Goal: Task Accomplishment & Management: Use online tool/utility

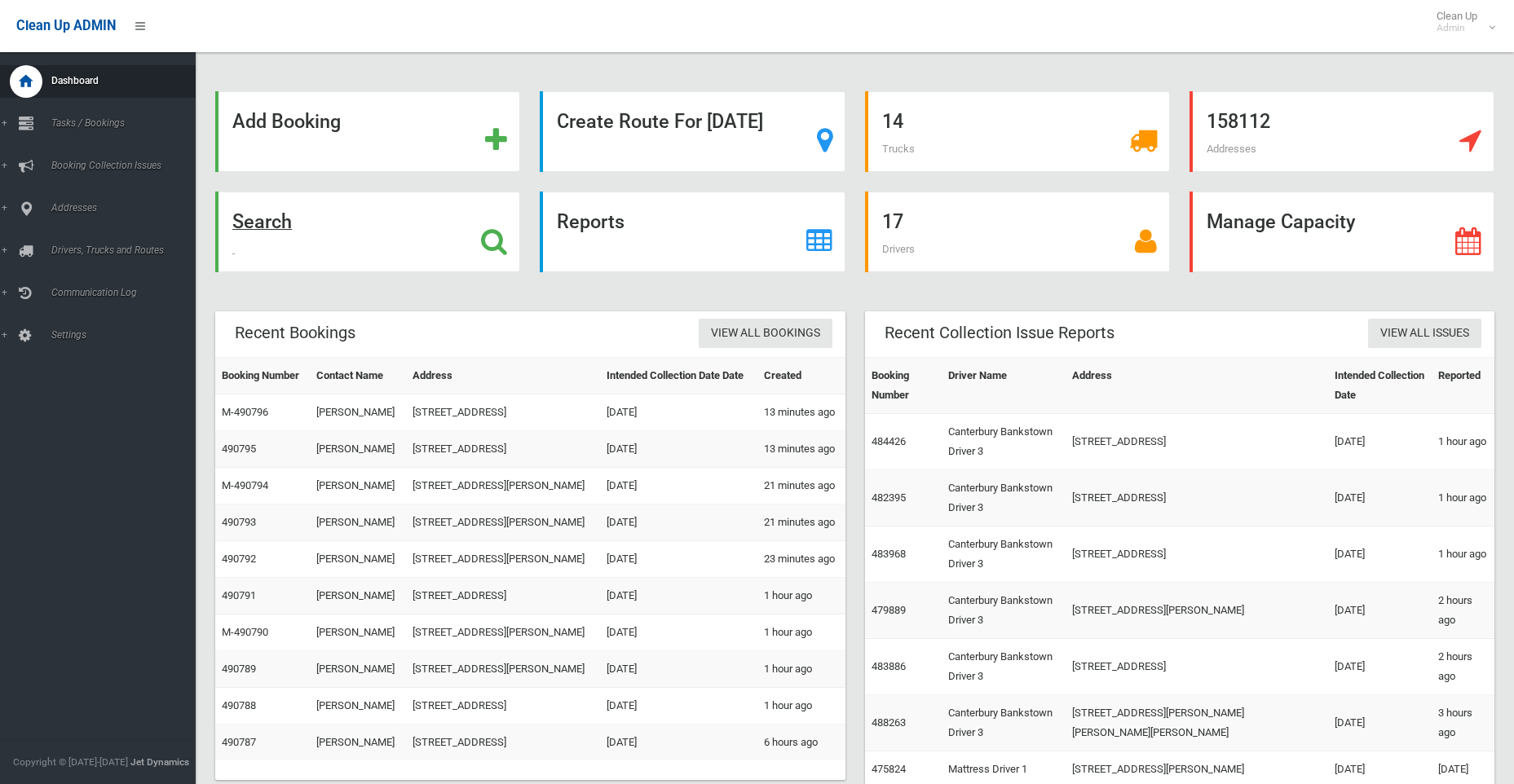
click at [256, 223] on strong "Search" at bounding box center [262, 222] width 60 height 22
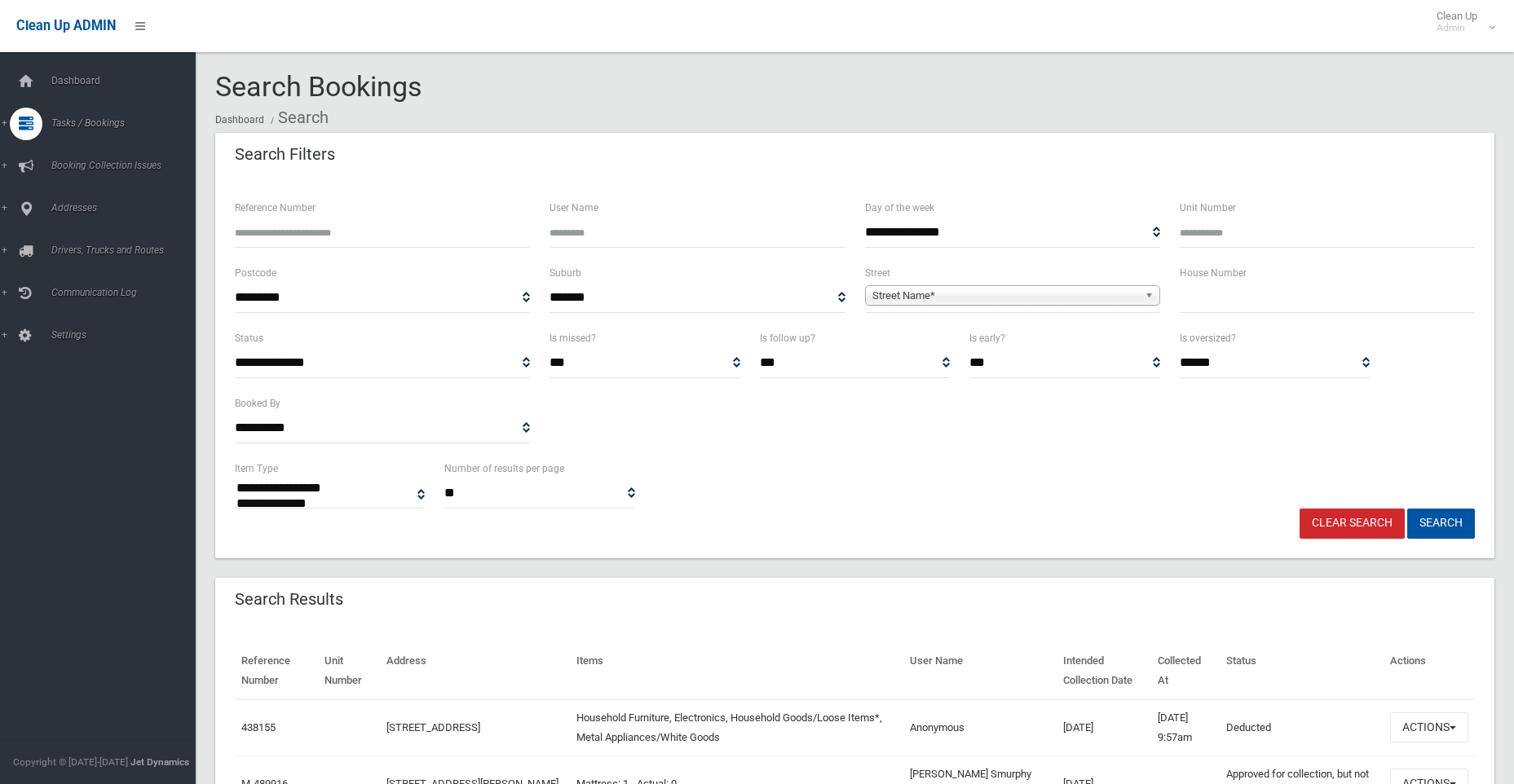
select select
click at [1264, 291] on input "text" at bounding box center [1327, 298] width 295 height 30
type input "*"
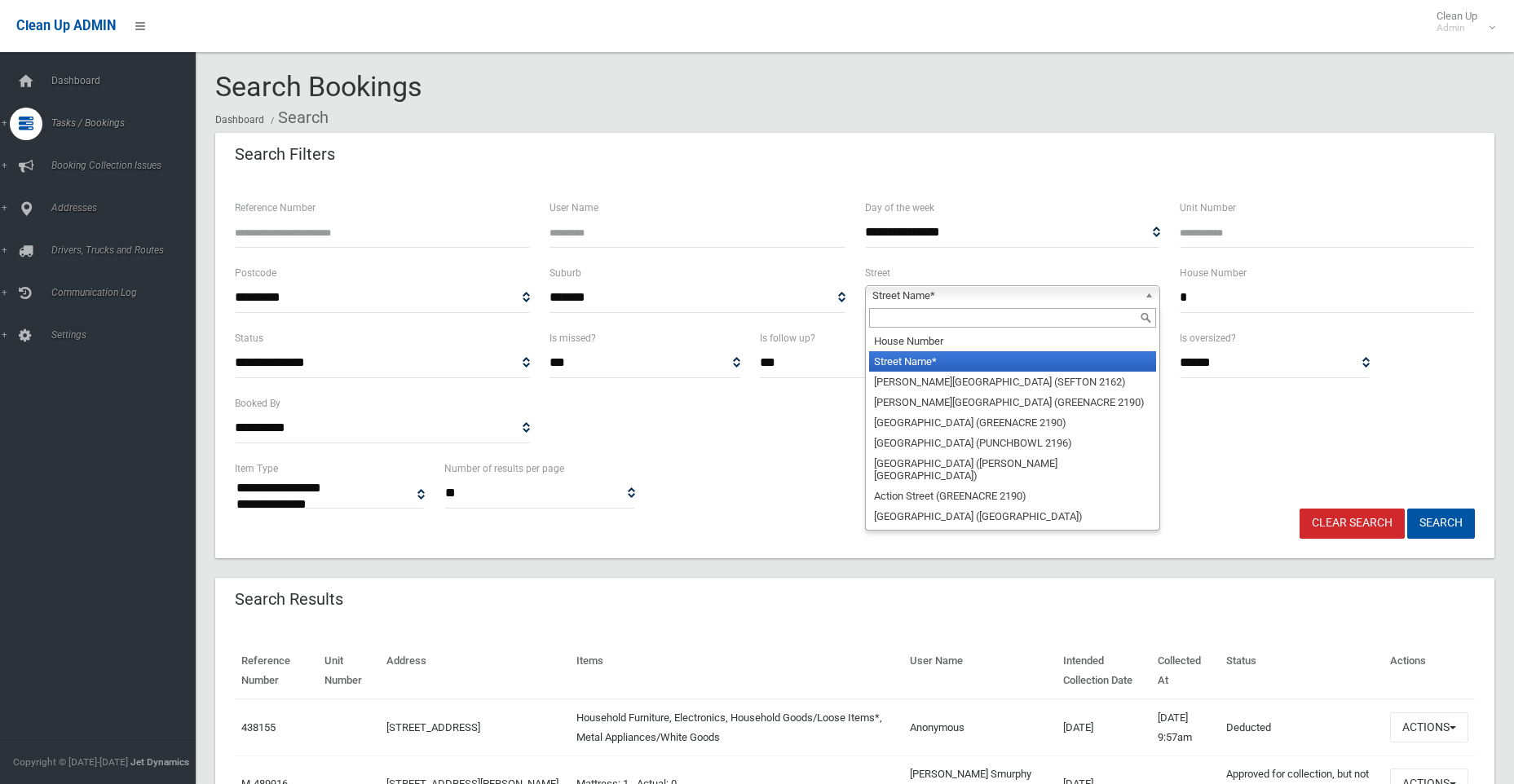
click at [915, 291] on span "Street Name*" at bounding box center [1004, 295] width 266 height 20
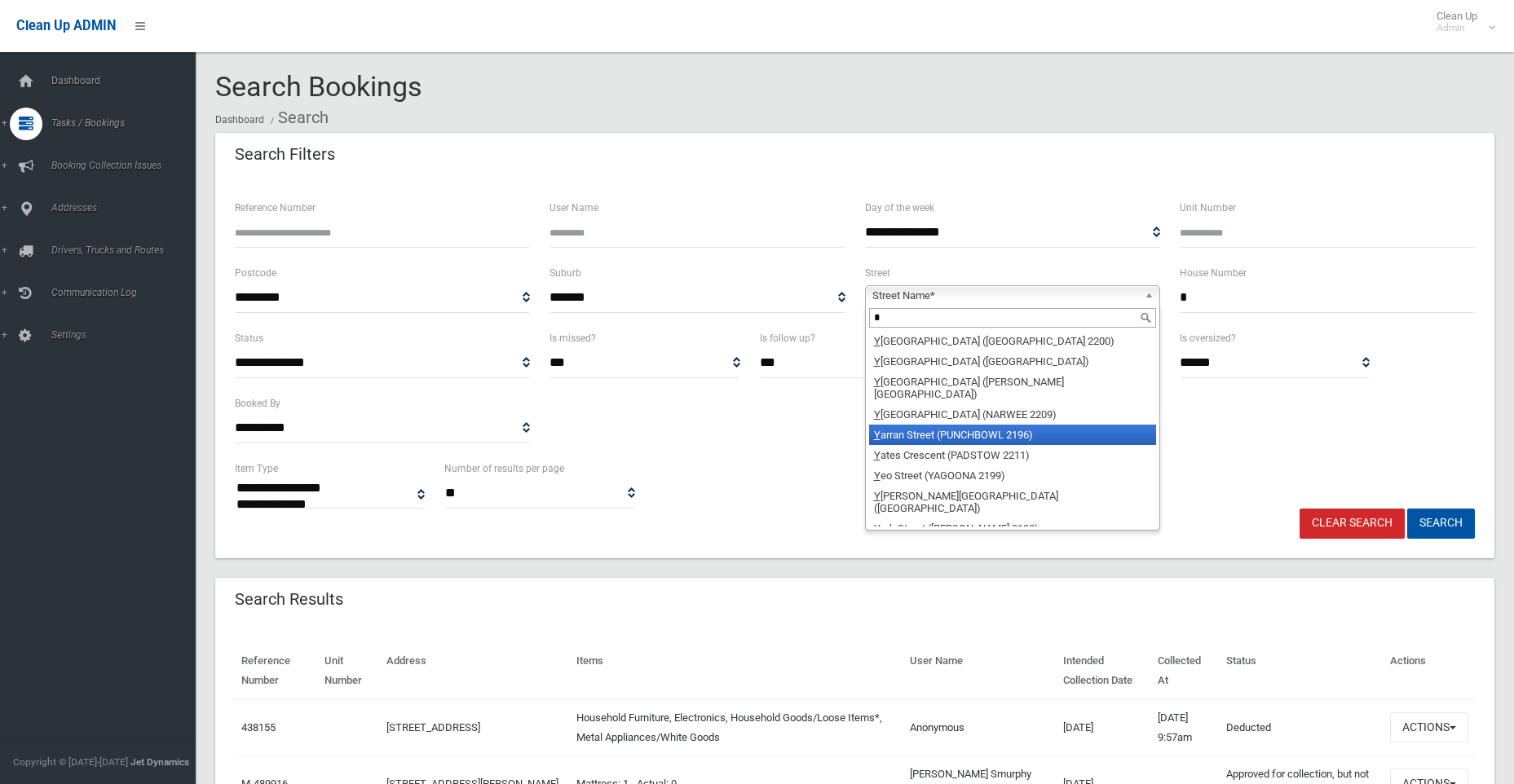
type input "*"
click at [897, 425] on li "Y arran Street (PUNCHBOWL 2196)" at bounding box center [1013, 435] width 287 height 20
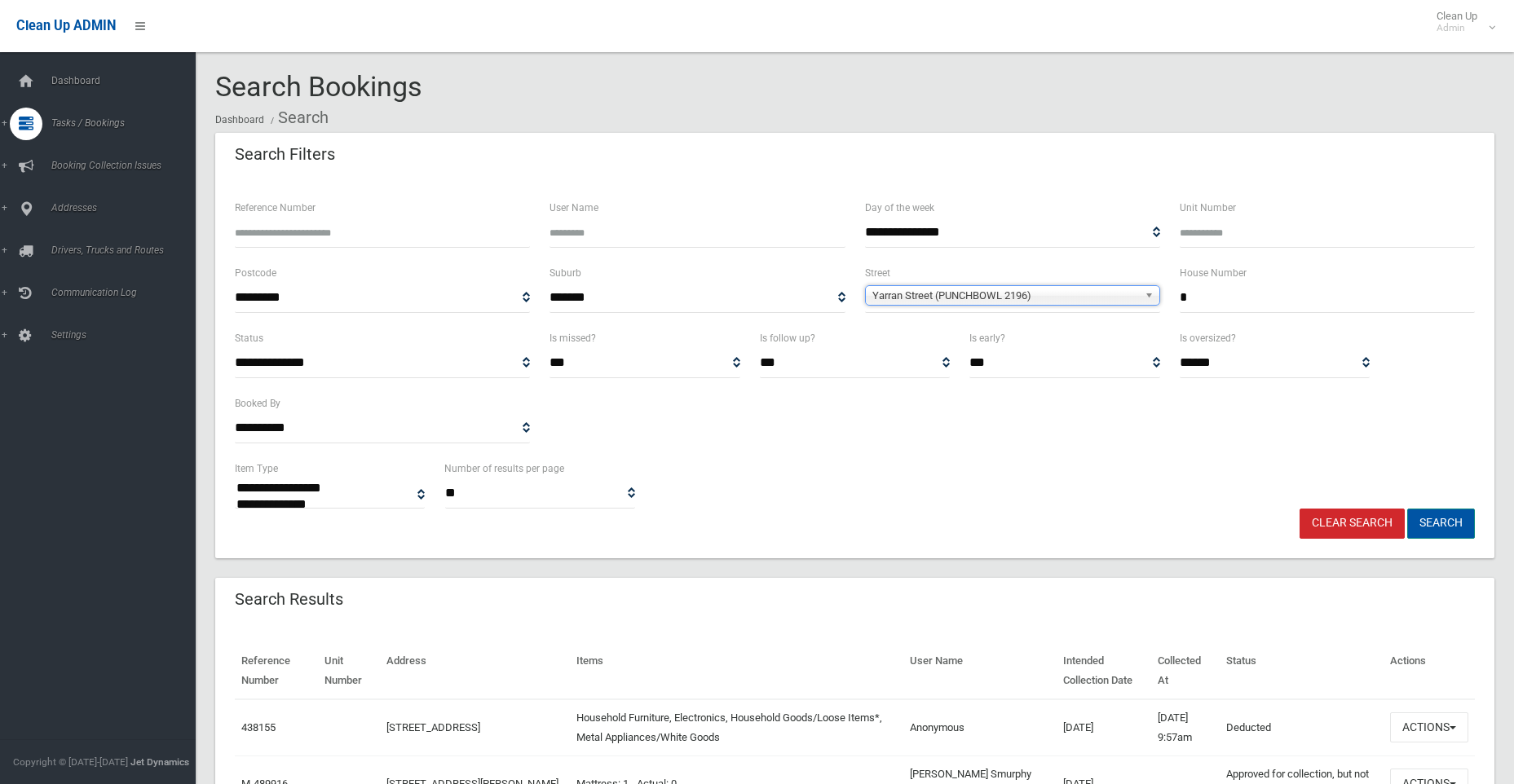
click at [1454, 525] on button "Search" at bounding box center [1440, 523] width 68 height 30
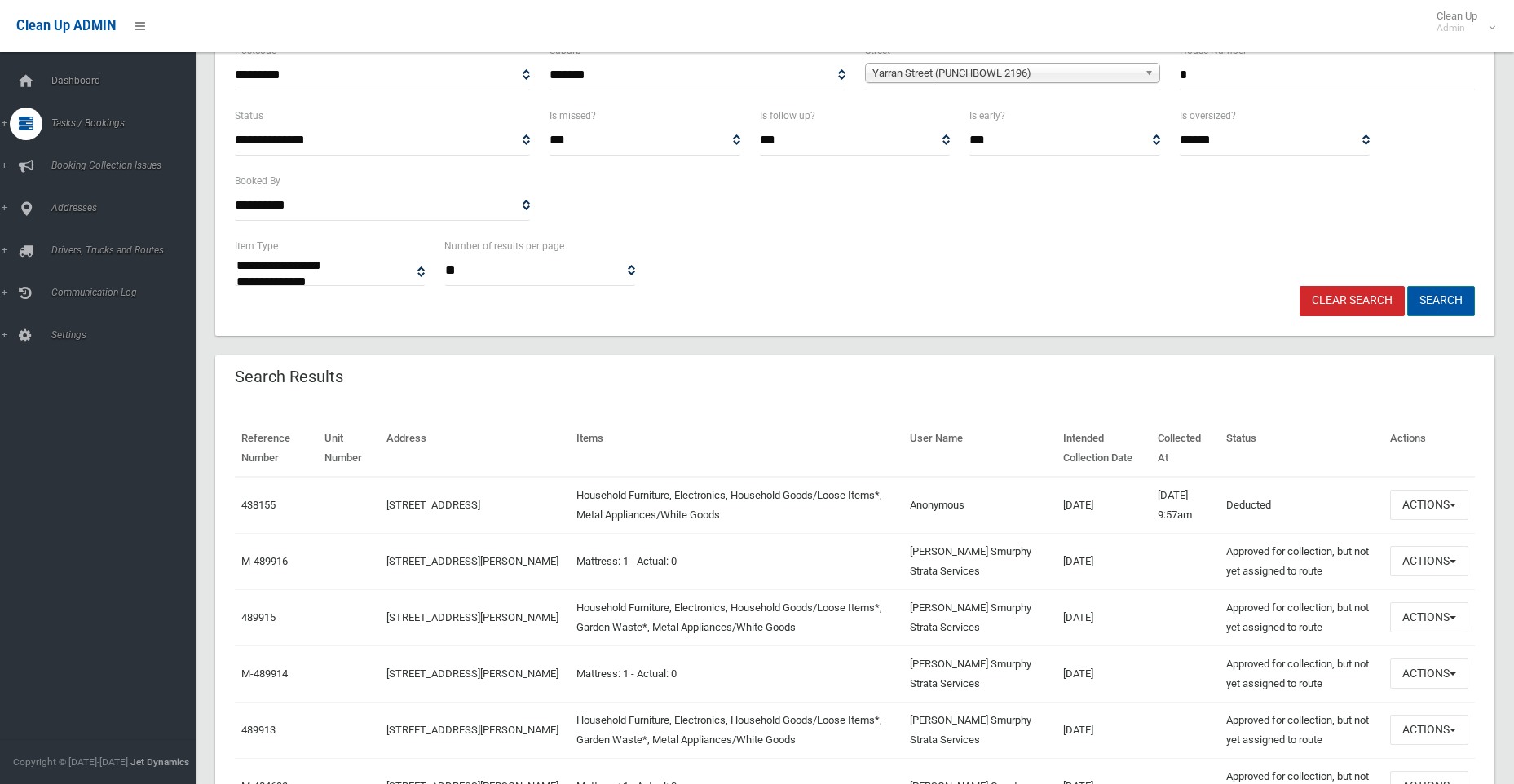
scroll to position [244, 0]
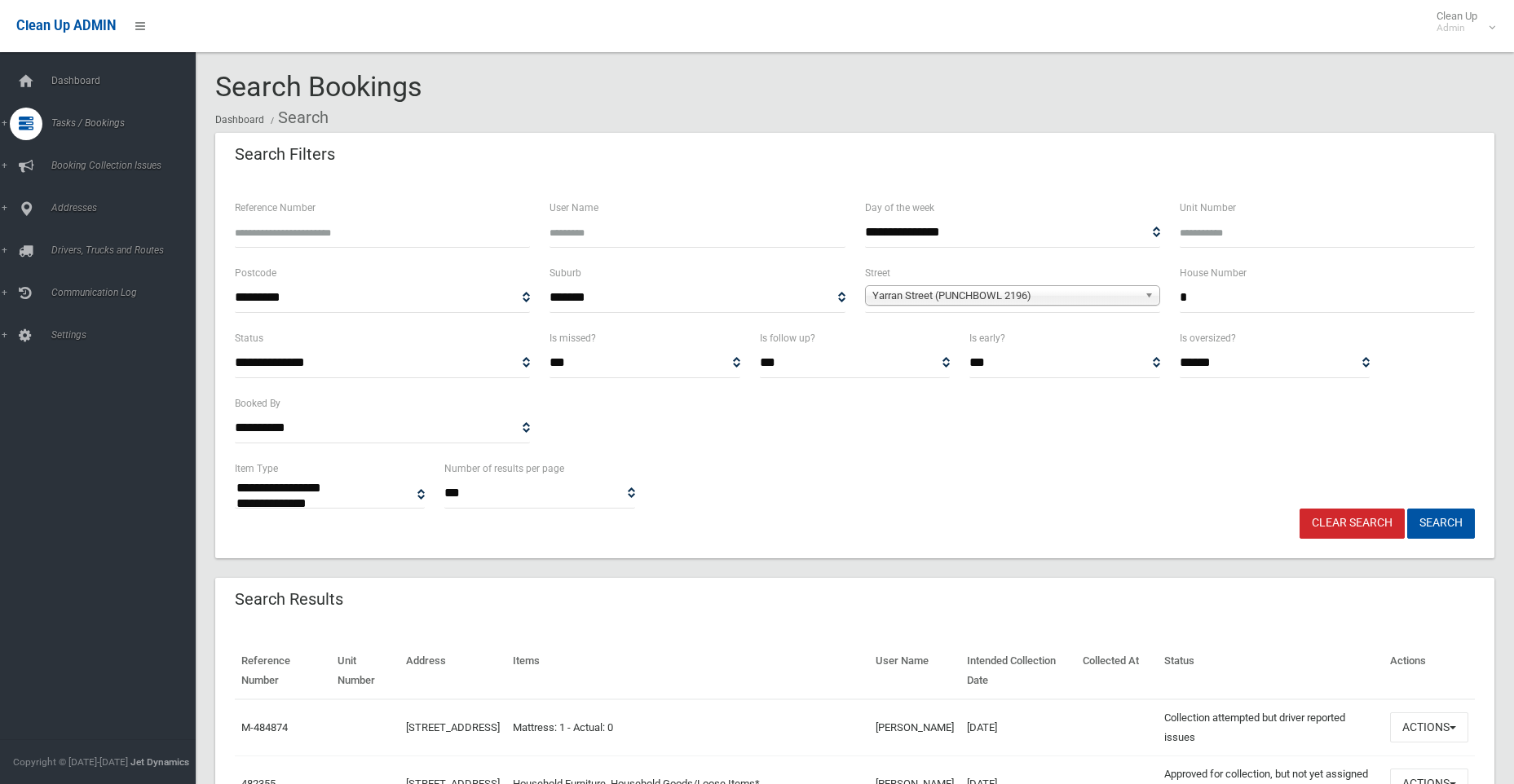
select select
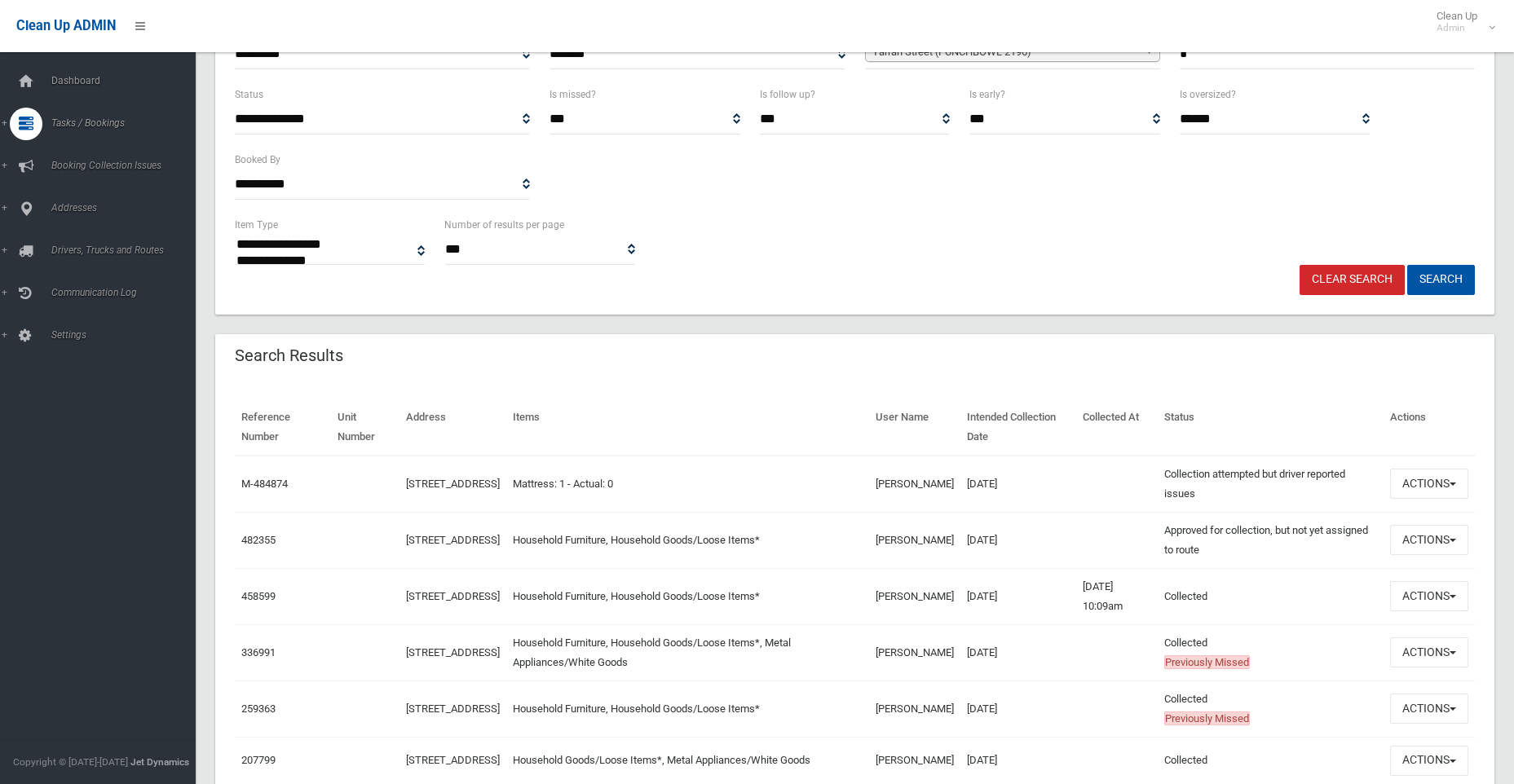
scroll to position [244, 0]
click at [1430, 537] on button "Actions" at bounding box center [1429, 539] width 78 height 30
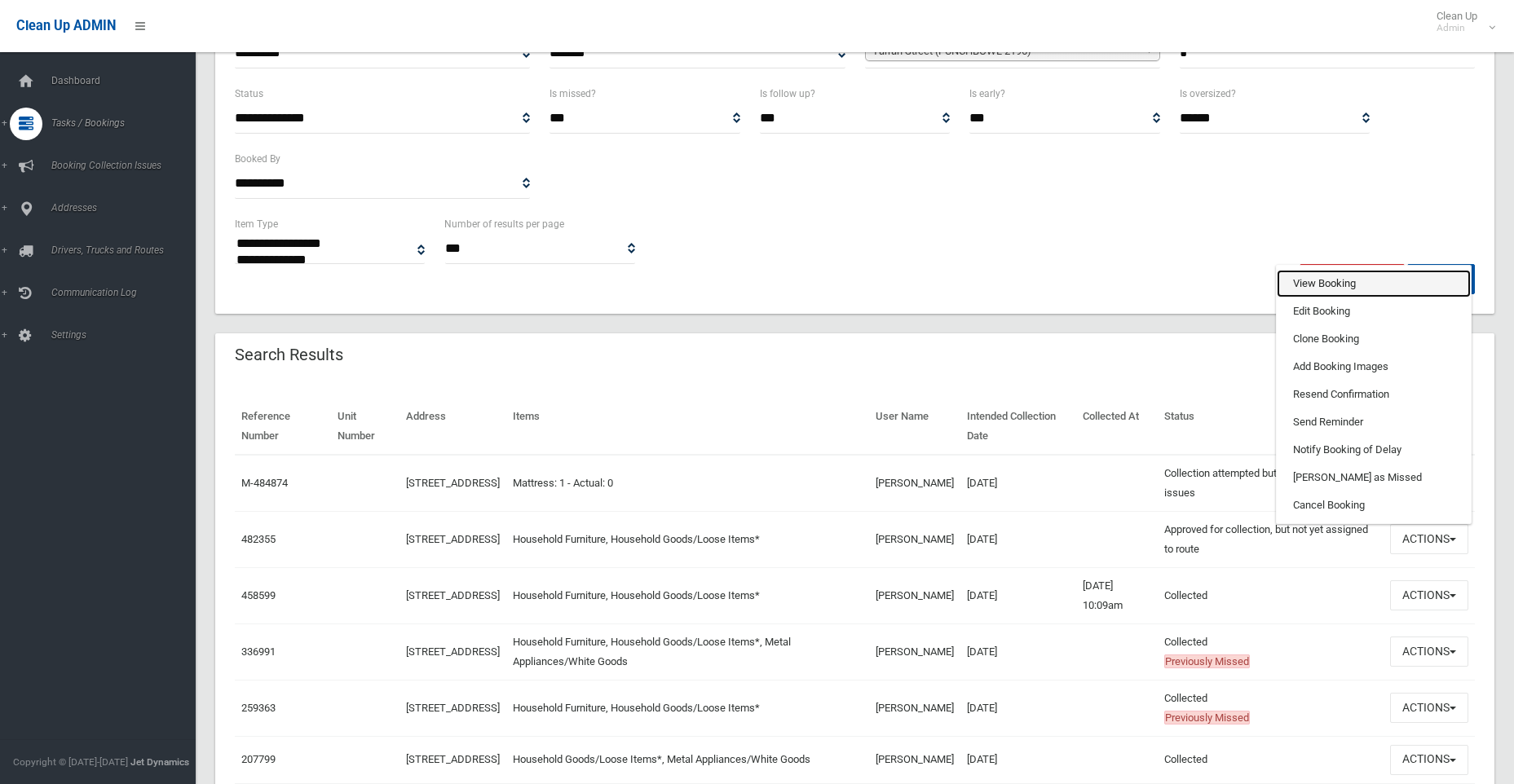
click at [1312, 283] on link "View Booking" at bounding box center [1373, 284] width 194 height 28
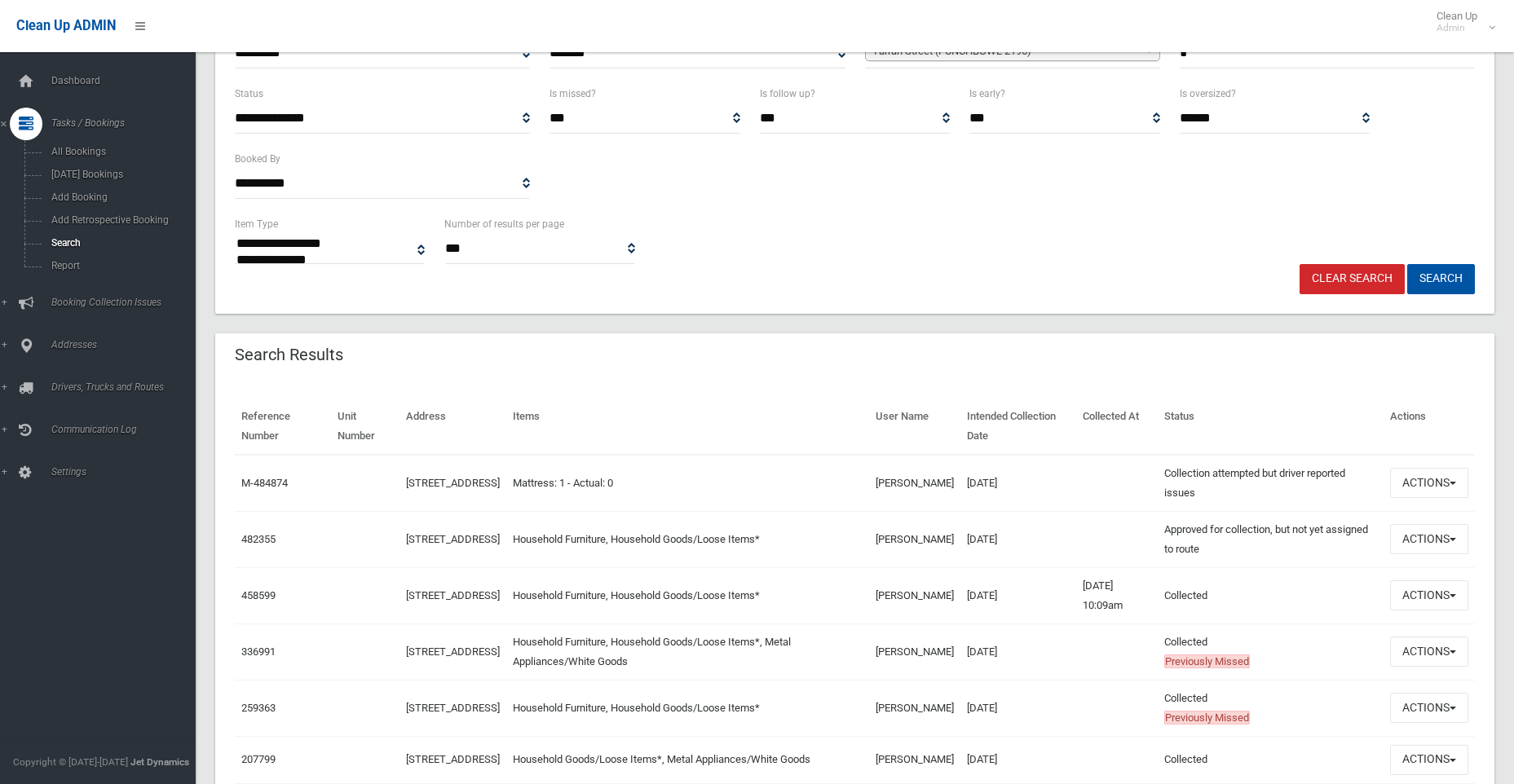
click at [1084, 515] on td at bounding box center [1116, 539] width 81 height 56
click at [1419, 539] on button "Actions" at bounding box center [1429, 539] width 78 height 30
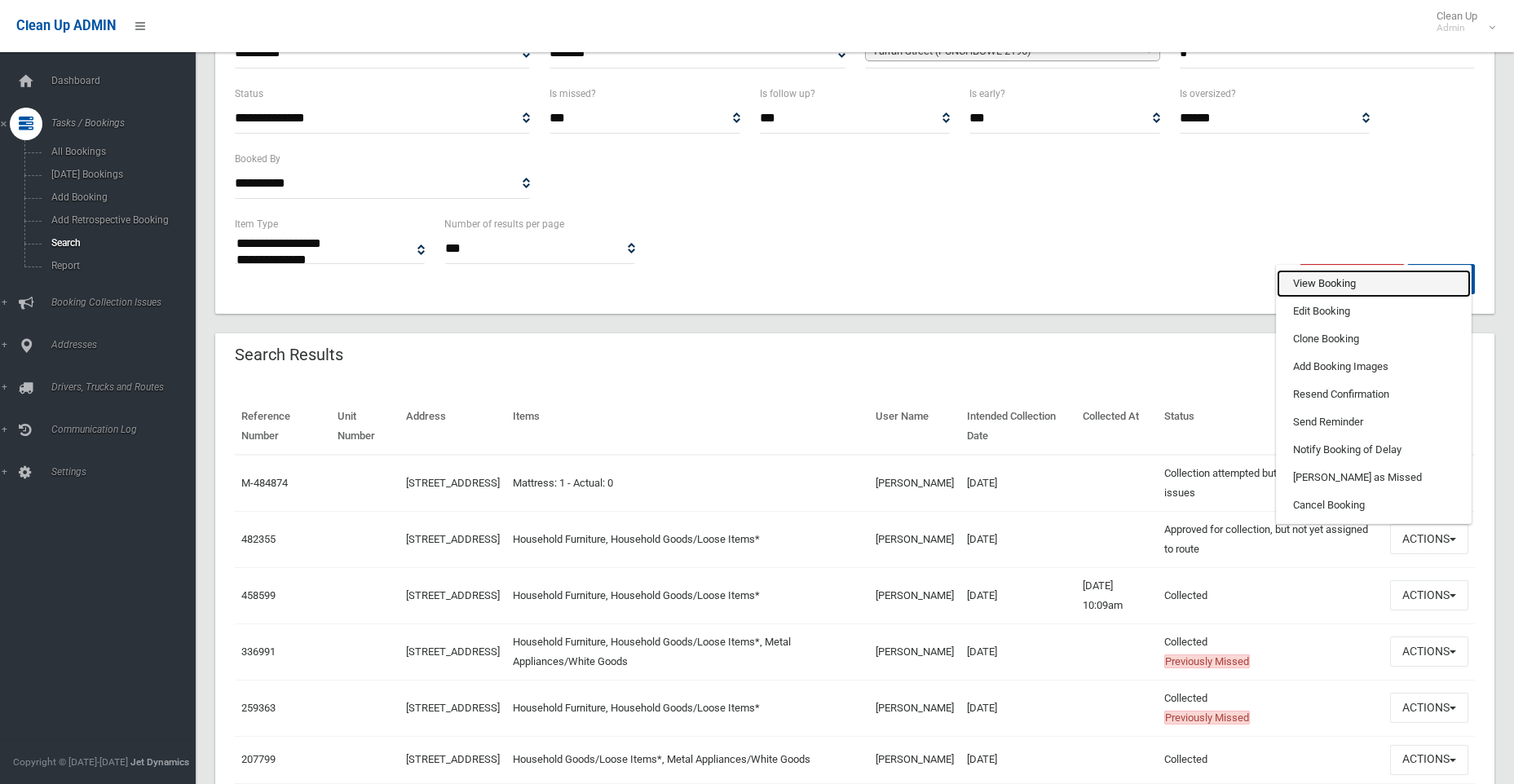
click at [1327, 284] on link "View Booking" at bounding box center [1373, 284] width 194 height 28
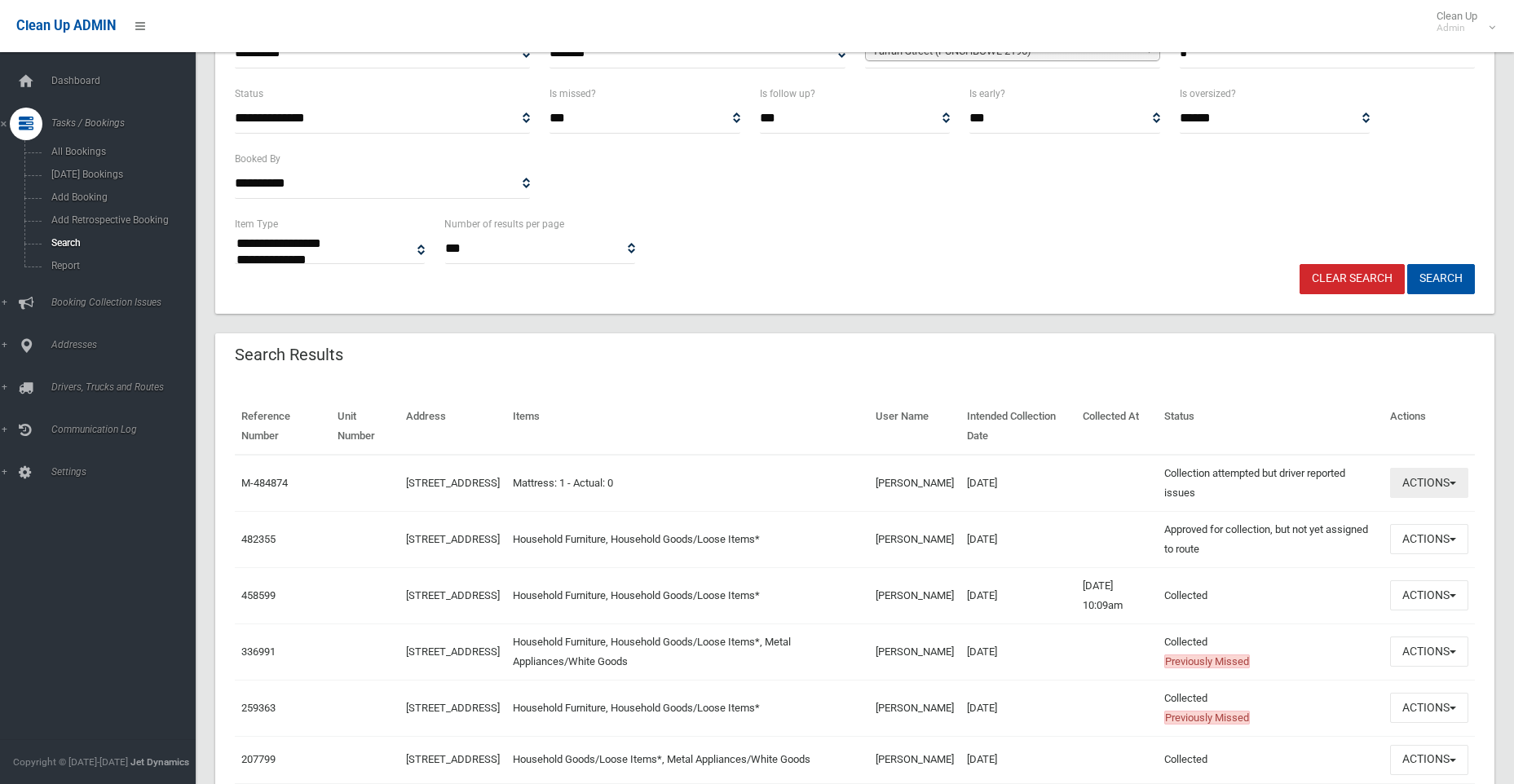
click at [1420, 480] on button "Actions" at bounding box center [1429, 482] width 78 height 30
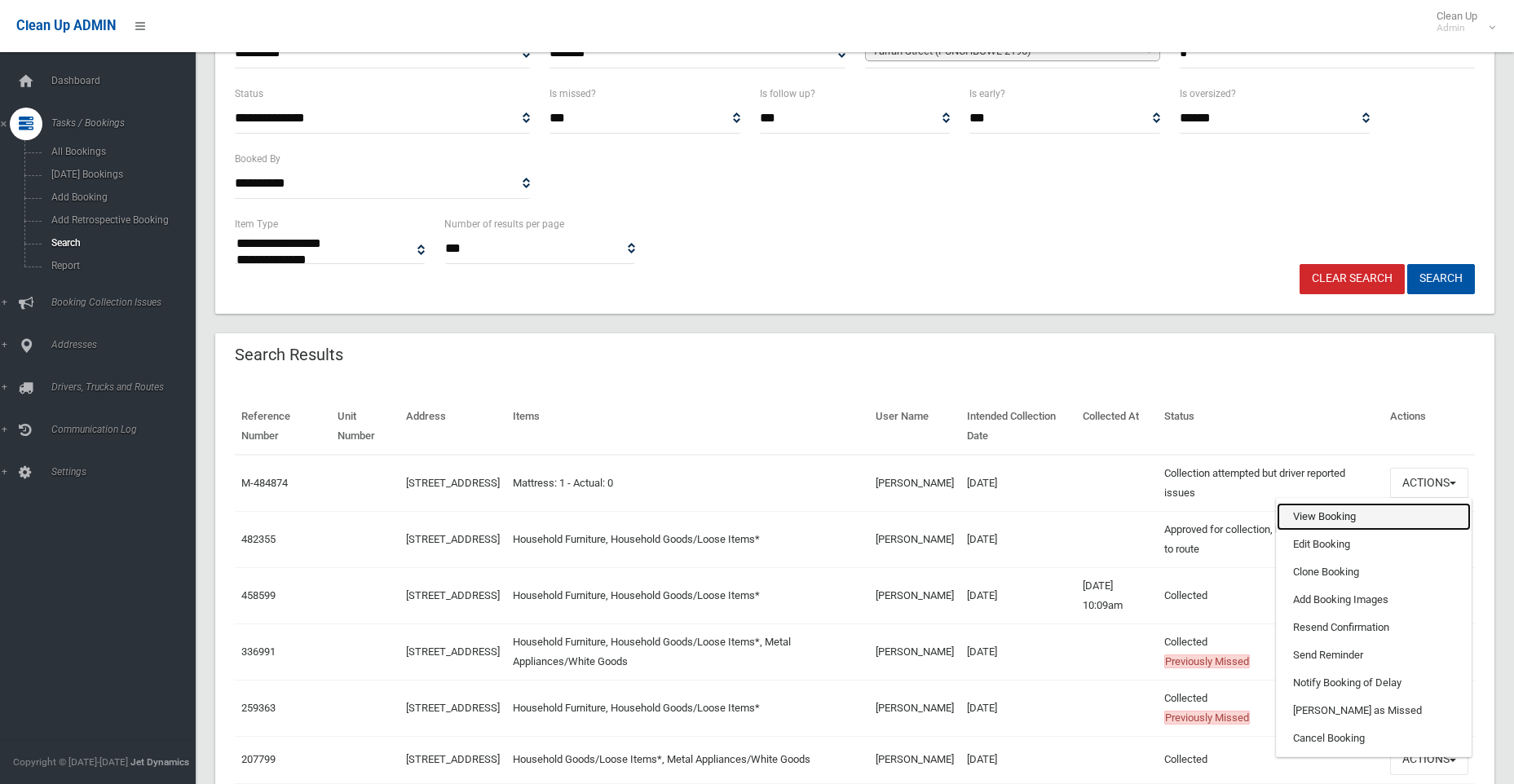
click at [1317, 519] on link "View Booking" at bounding box center [1373, 517] width 194 height 28
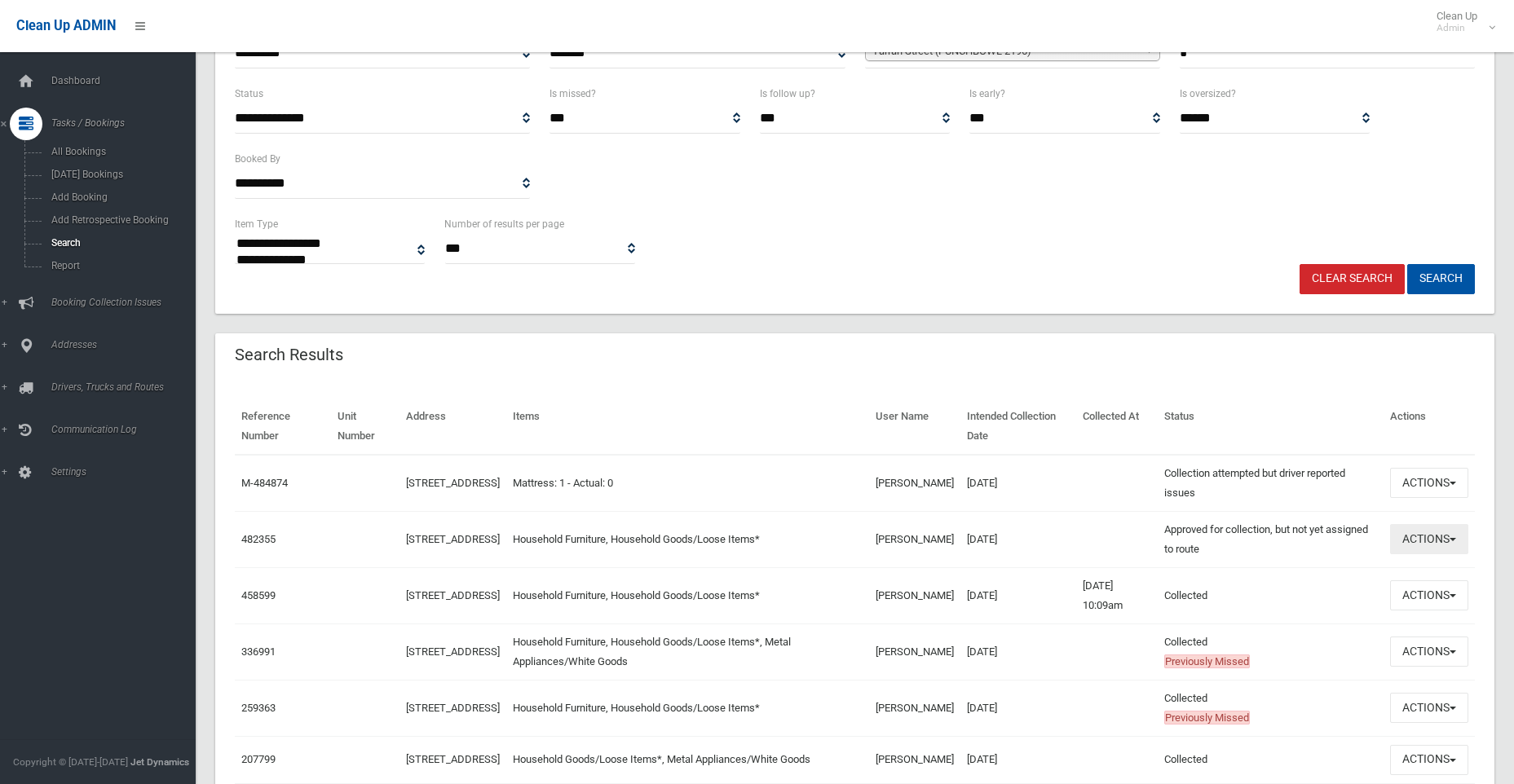
click at [1415, 540] on button "Actions" at bounding box center [1429, 539] width 78 height 30
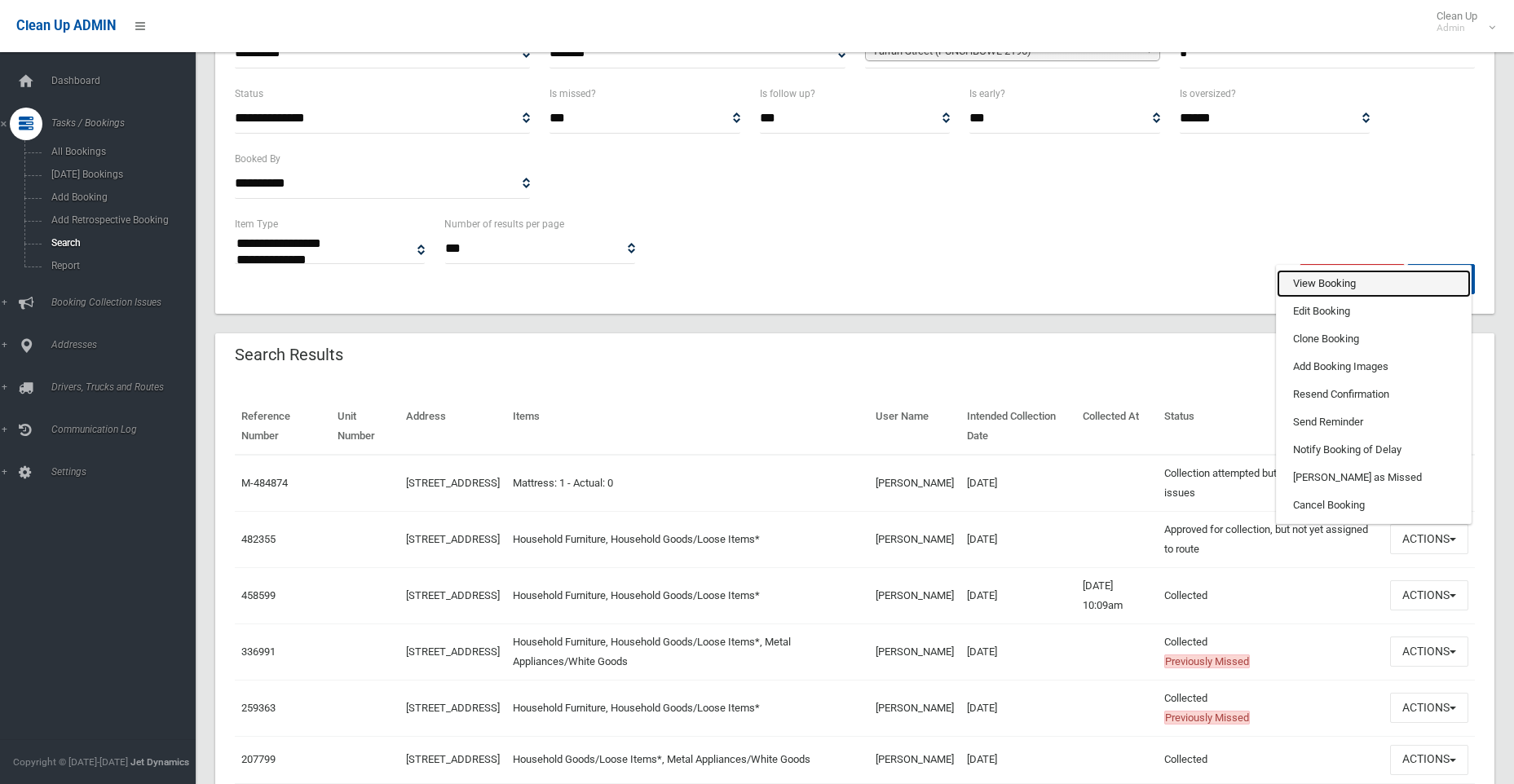
click at [1331, 284] on link "View Booking" at bounding box center [1373, 284] width 194 height 28
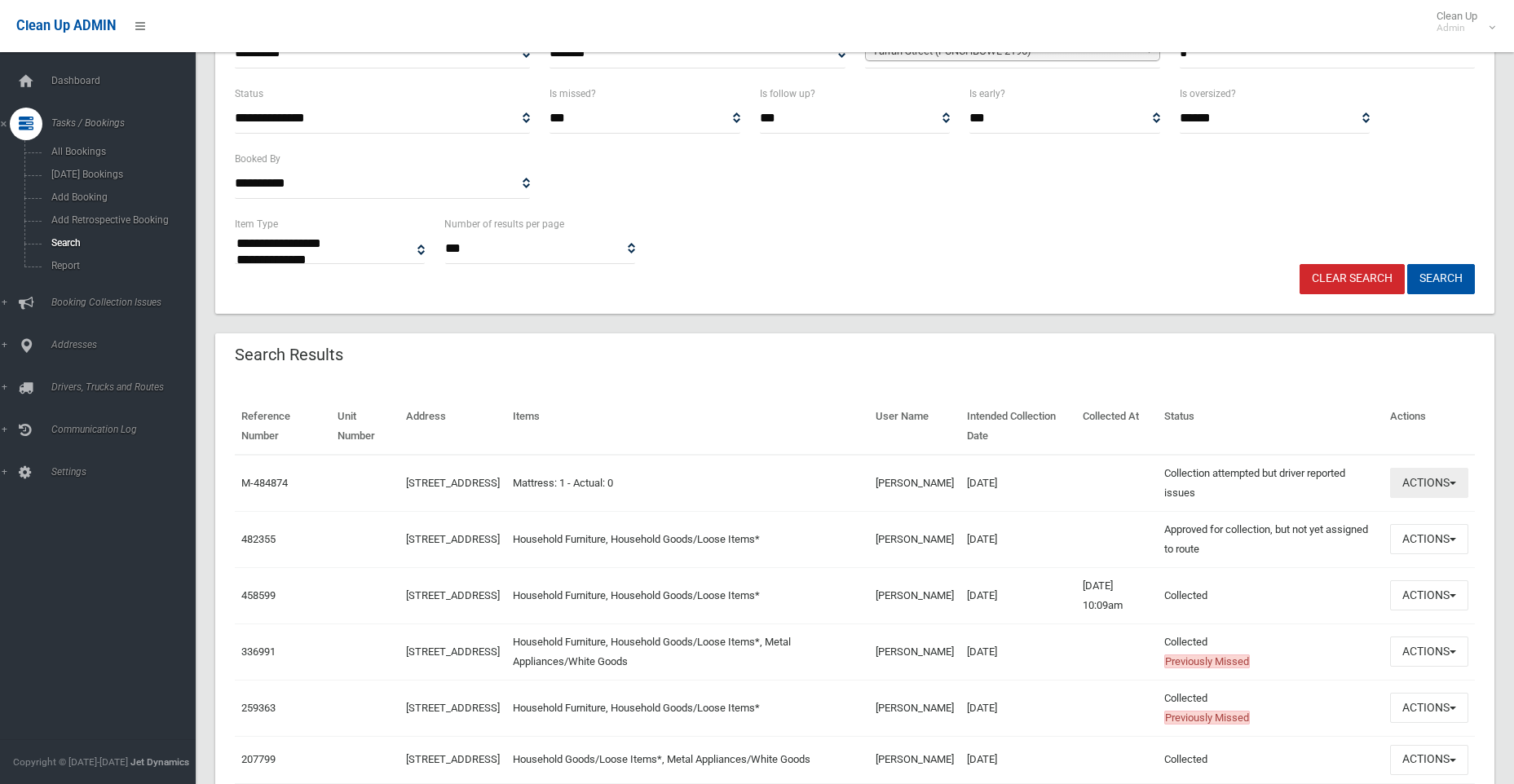
click at [1428, 483] on button "Actions" at bounding box center [1429, 482] width 78 height 30
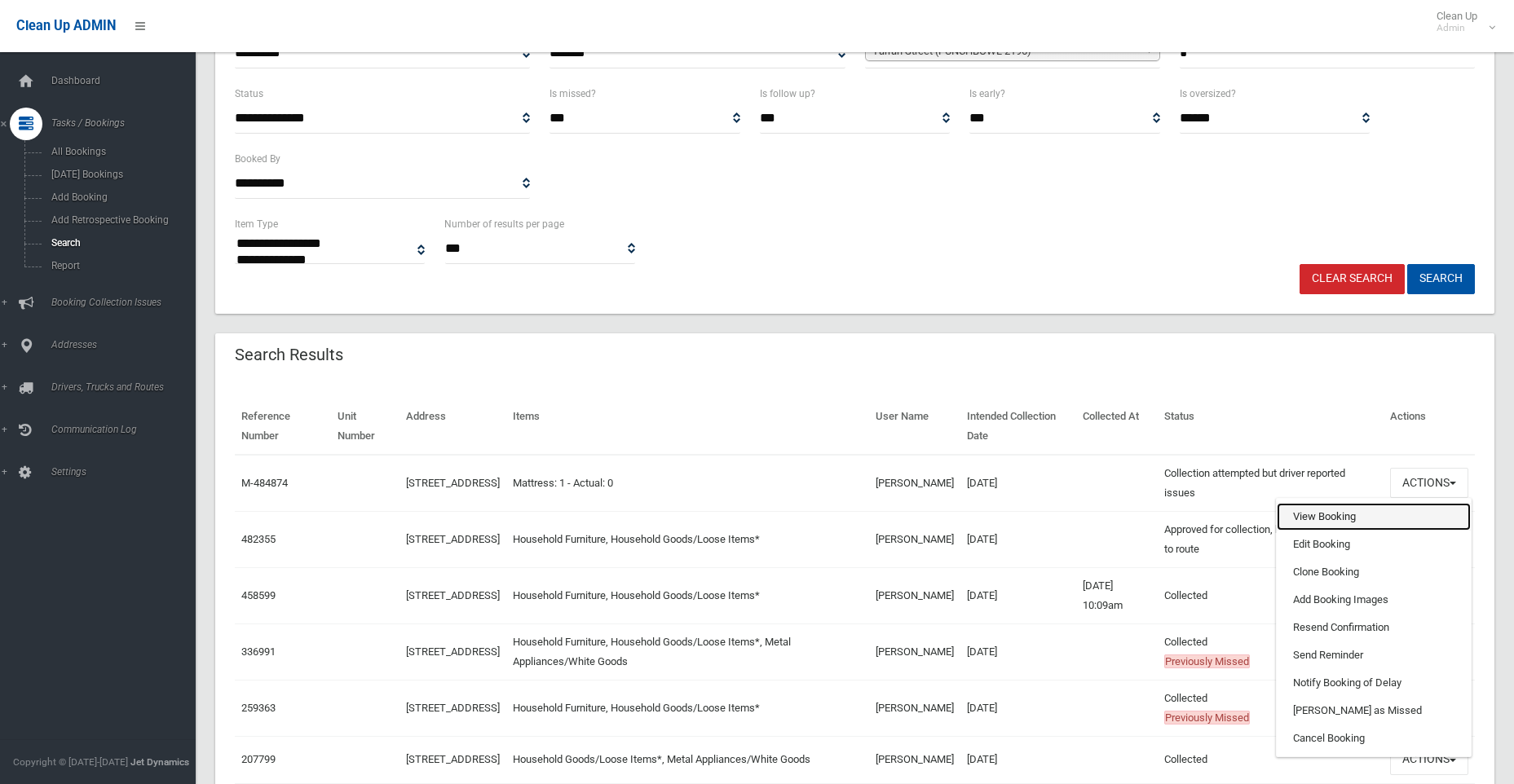
click at [1326, 512] on link "View Booking" at bounding box center [1373, 517] width 194 height 28
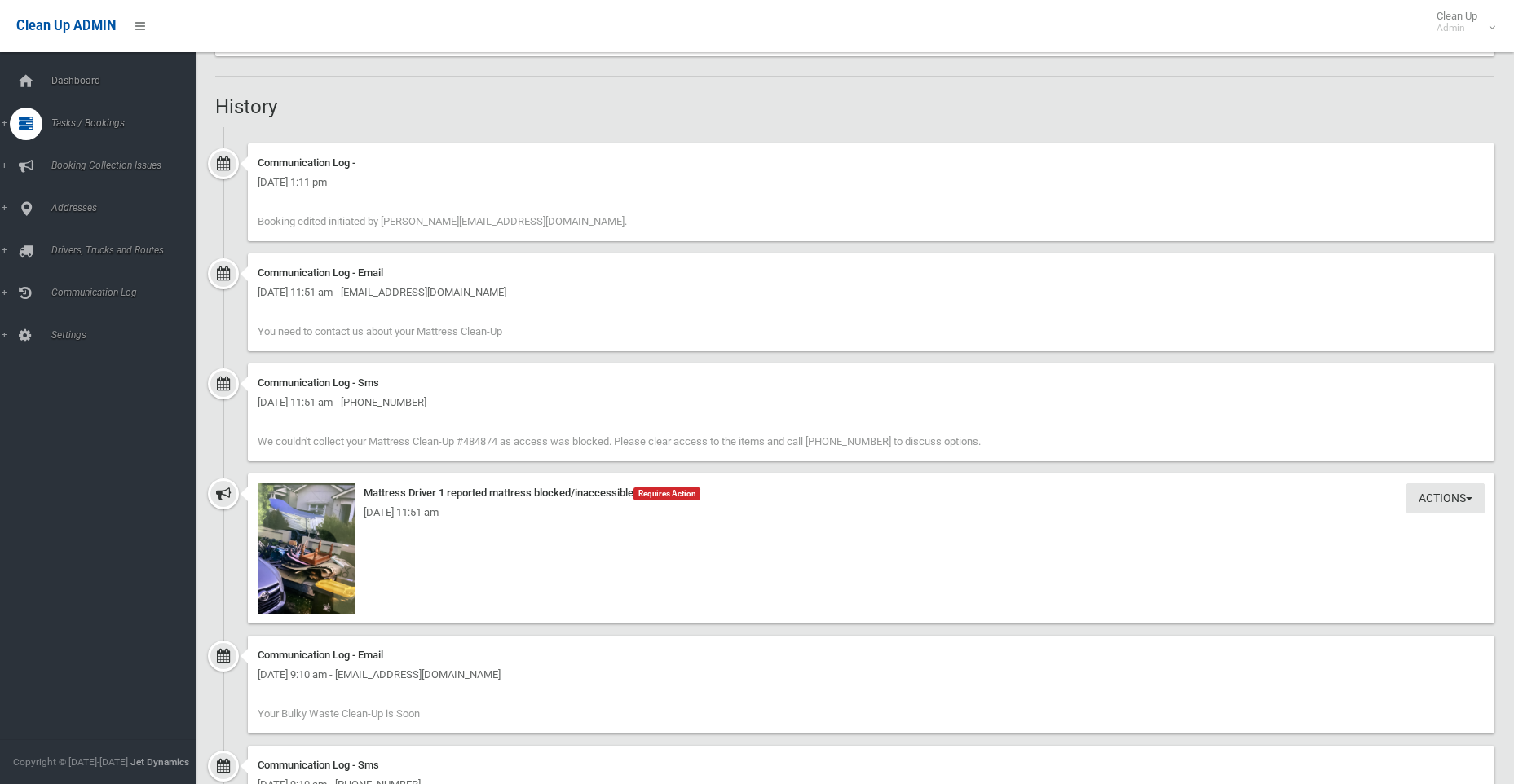
scroll to position [1141, 0]
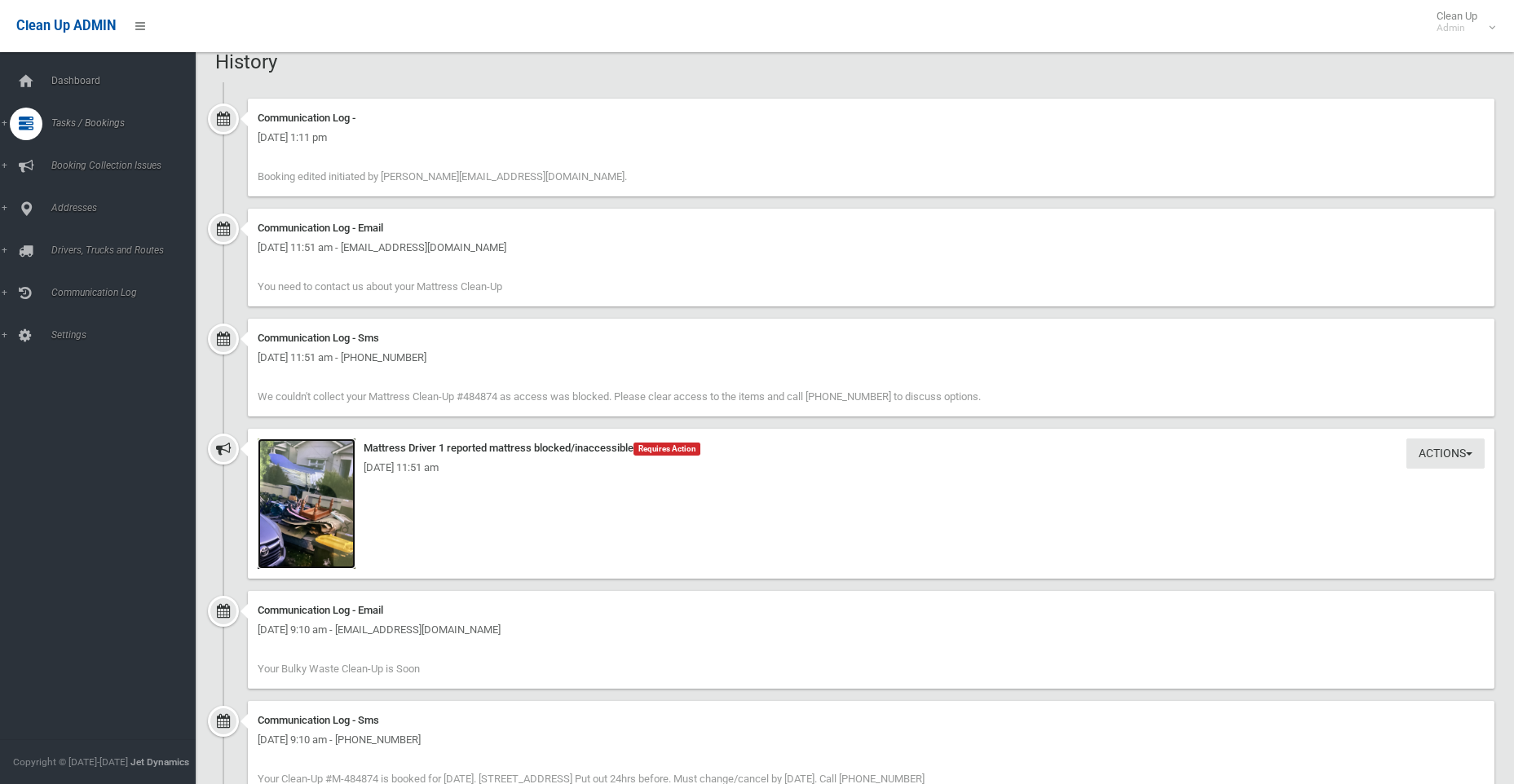
click at [316, 511] on img at bounding box center [306, 504] width 98 height 130
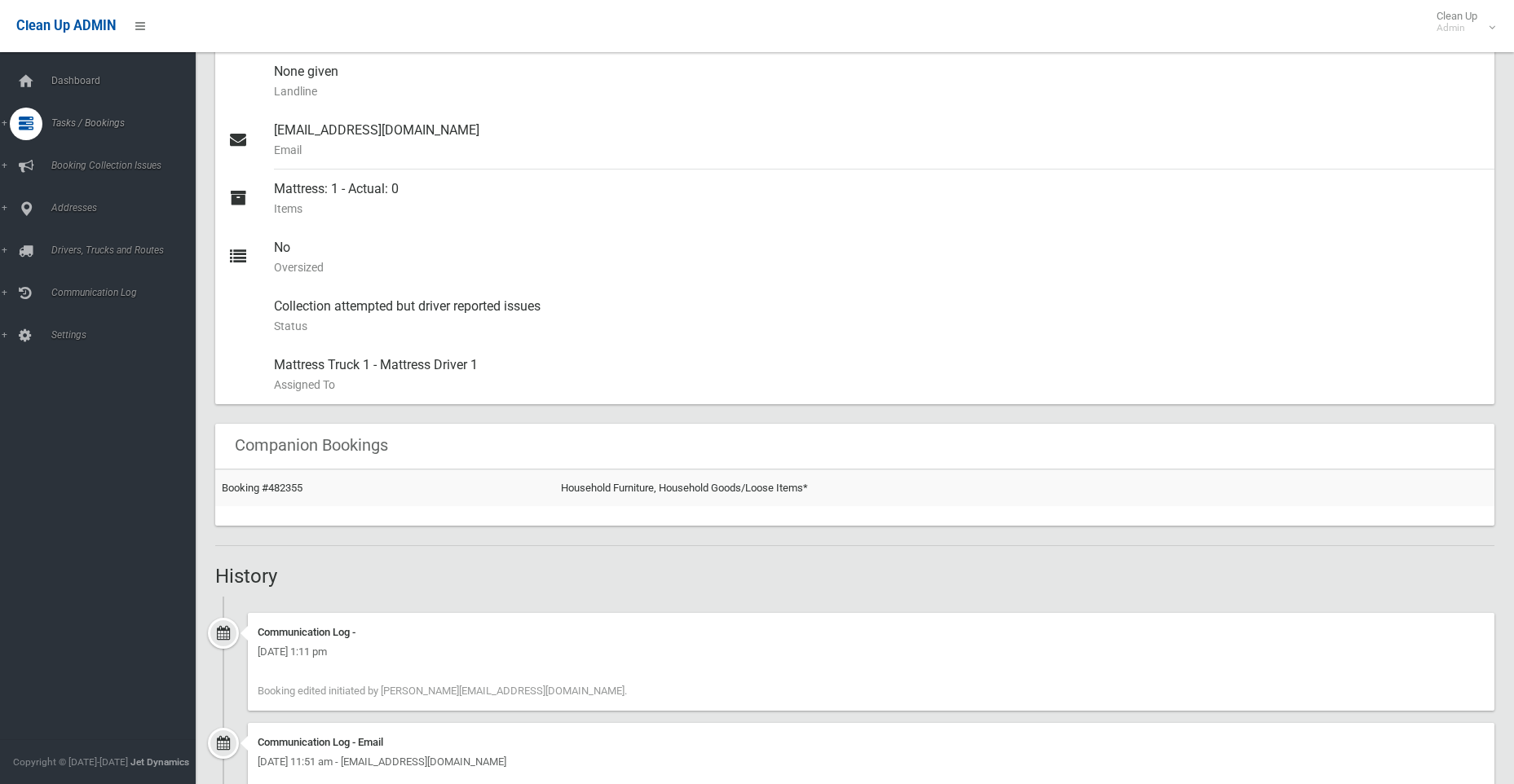
scroll to position [56, 0]
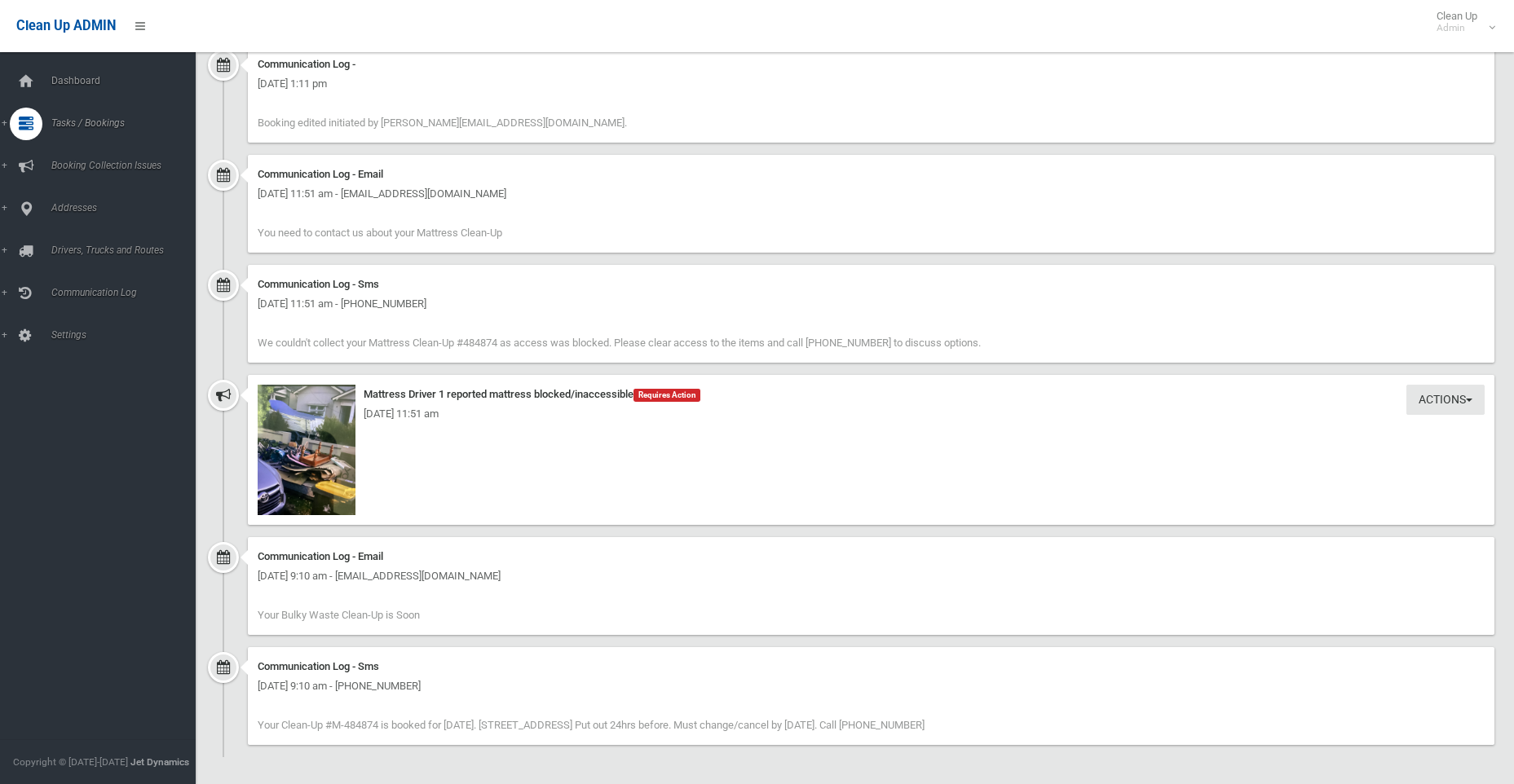
scroll to position [1467, 0]
click at [305, 476] on img at bounding box center [306, 449] width 98 height 130
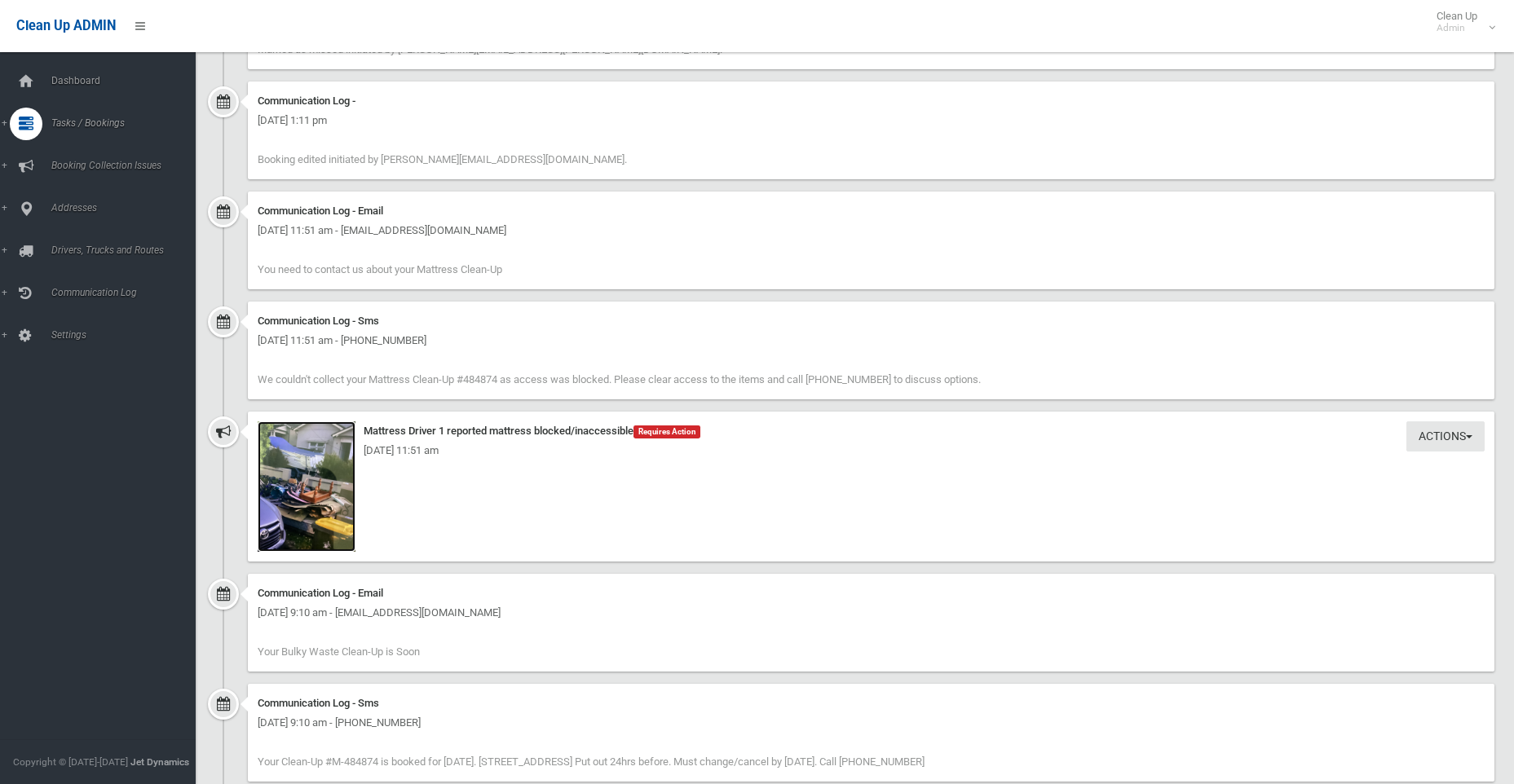
scroll to position [1467, 0]
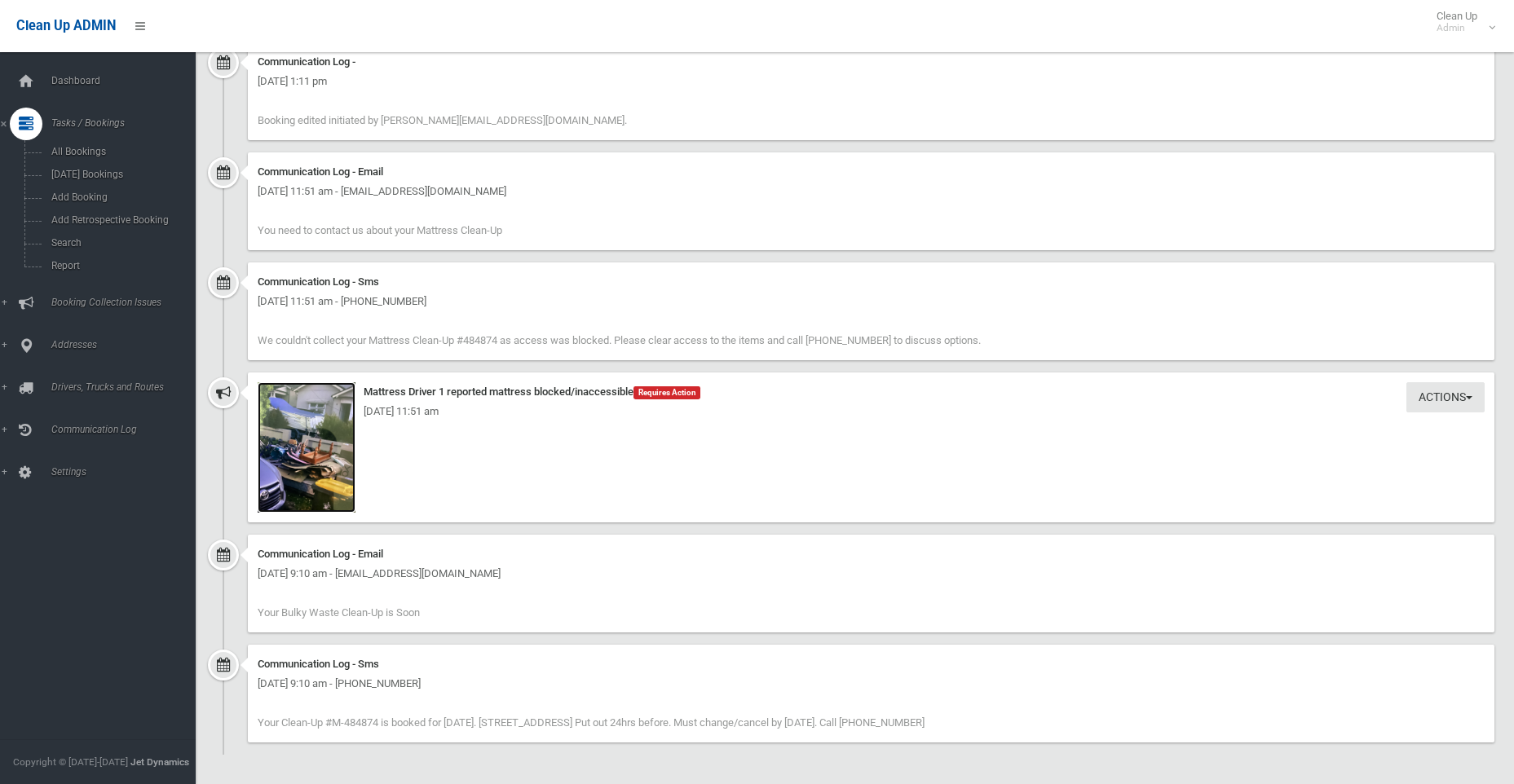
click at [341, 468] on img at bounding box center [306, 447] width 98 height 130
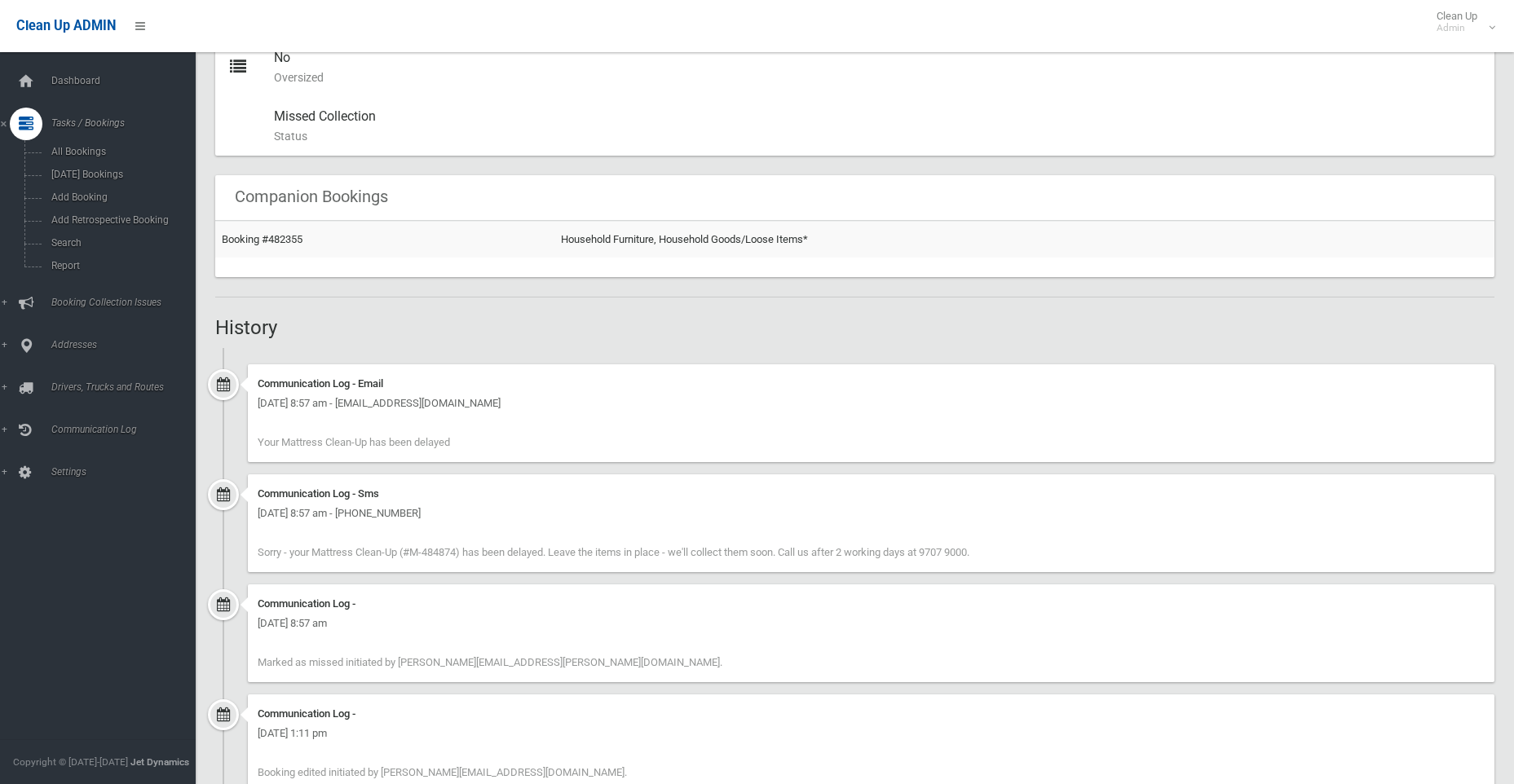
scroll to position [246, 0]
